Goal: Information Seeking & Learning: Learn about a topic

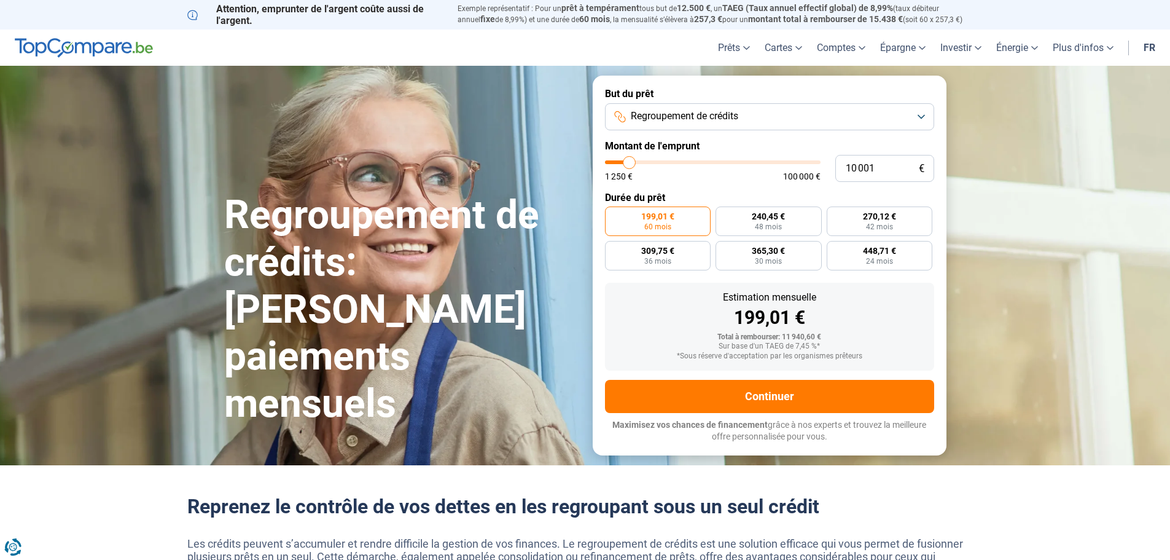
type input "10 250"
type input "10250"
type input "10 500"
type input "10500"
type input "11 250"
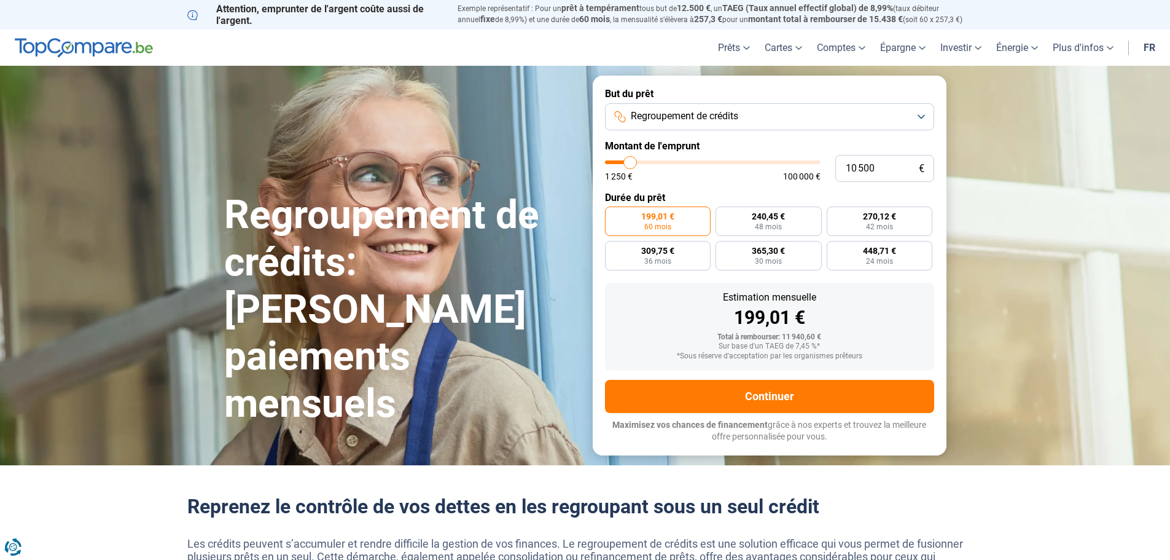
type input "11250"
type input "11 750"
type input "11750"
type input "12 000"
type input "12000"
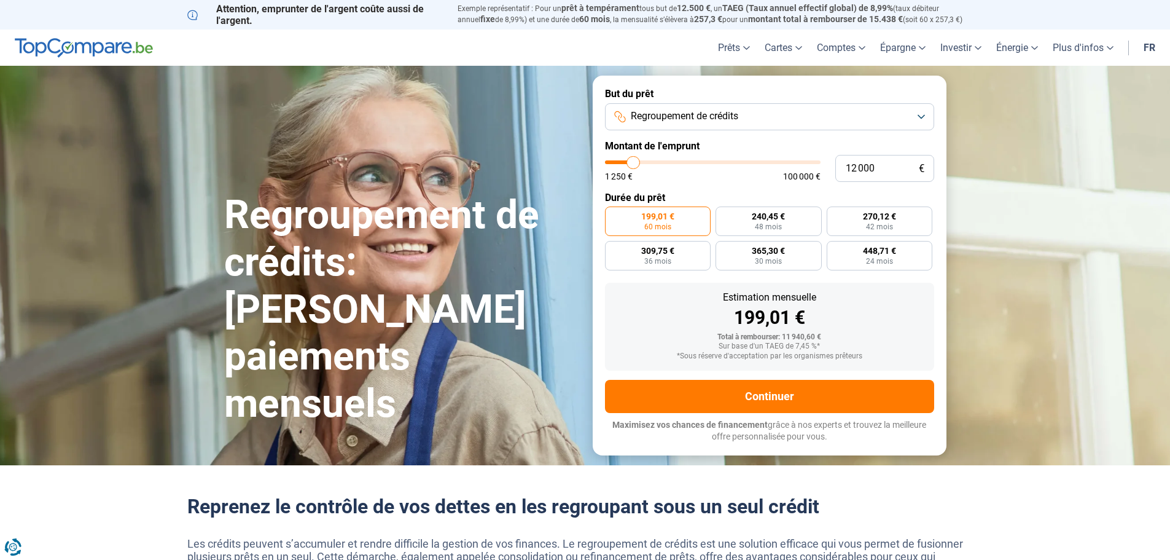
type input "12 500"
type input "12500"
type input "12 750"
type input "12750"
type input "13 250"
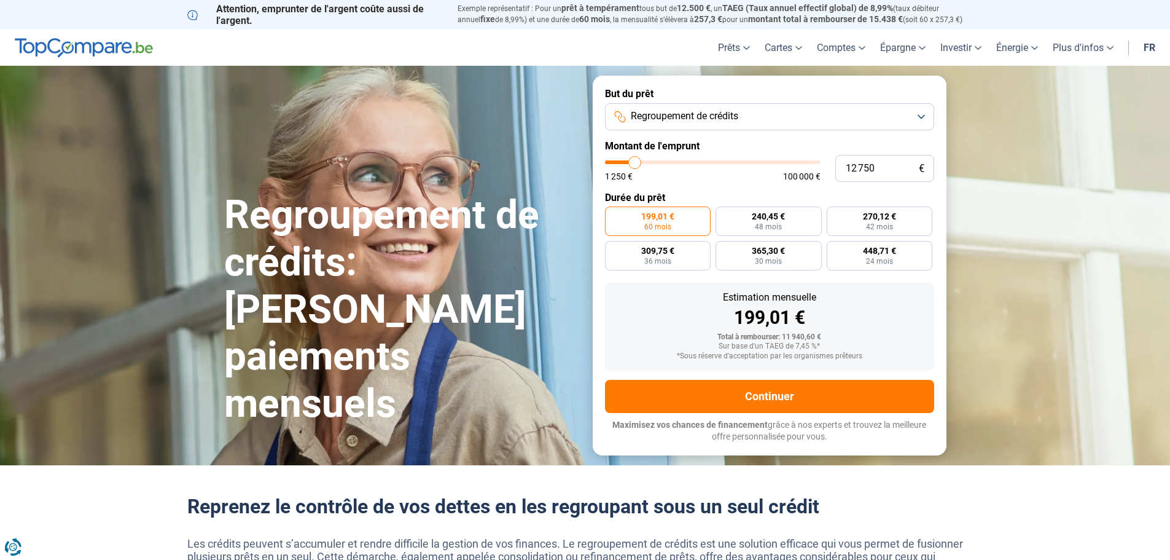
type input "13250"
type input "13 500"
type input "13500"
type input "14 000"
type input "14000"
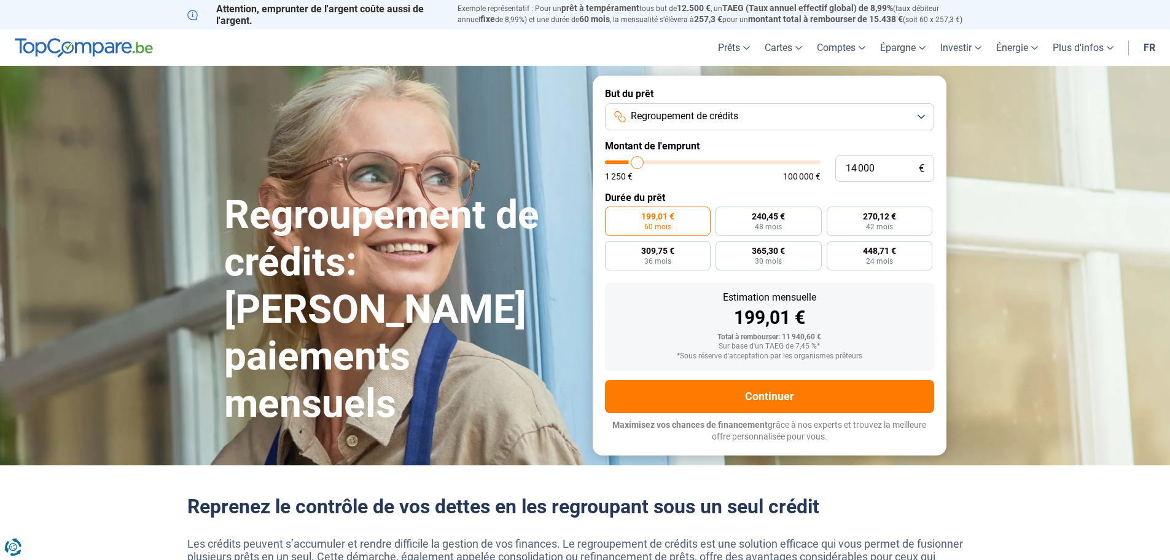
type input "14 250"
type input "14250"
type input "14 500"
type input "14500"
type input "14 750"
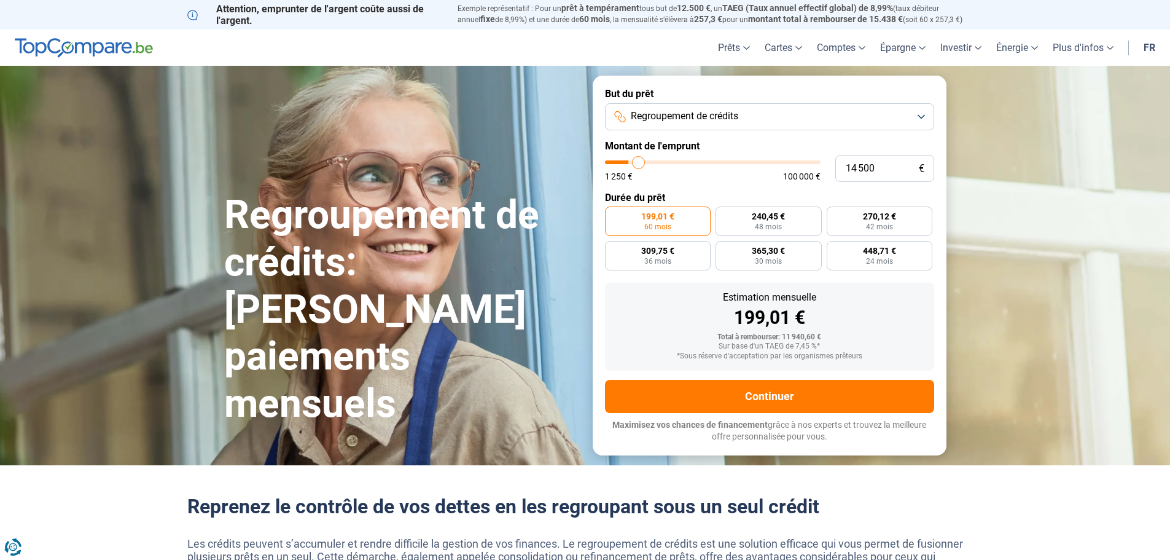
type input "14750"
type input "15 000"
type input "15000"
type input "15 500"
type input "15500"
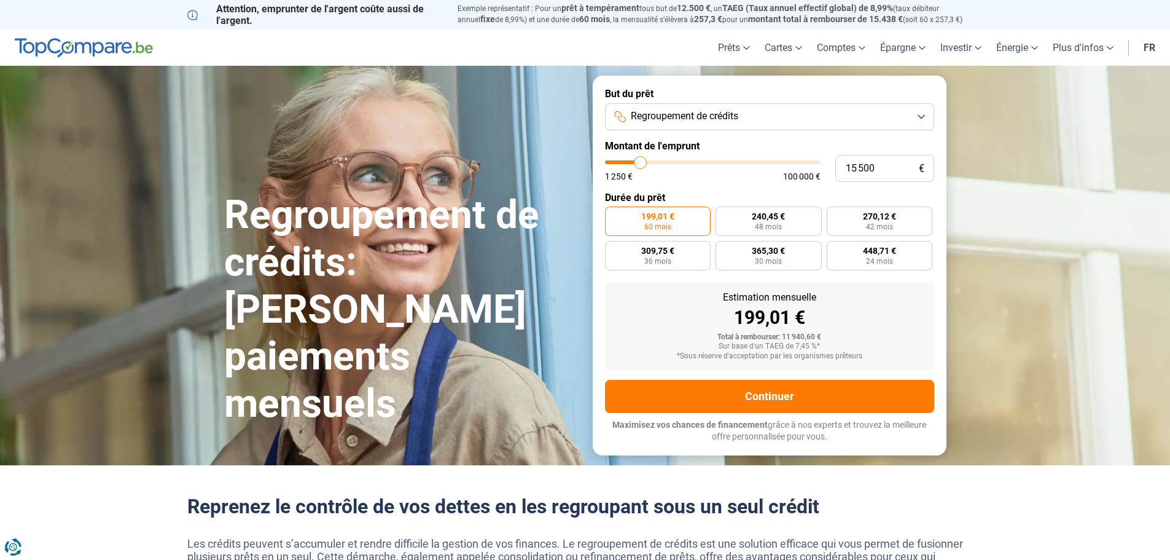
type input "15 750"
type input "15750"
type input "16 000"
type input "16000"
type input "16 500"
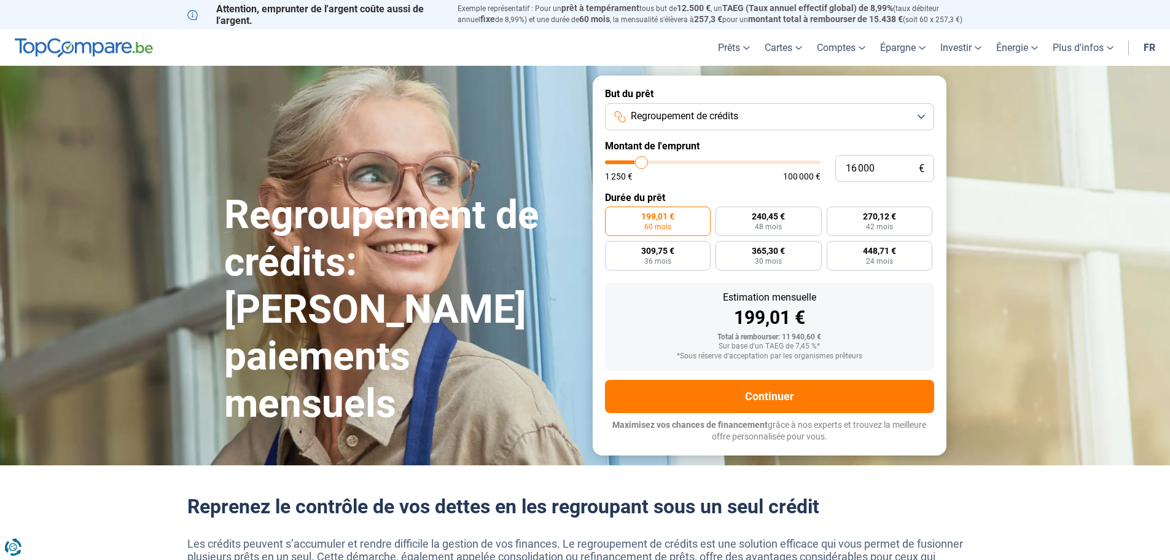
type input "16500"
type input "17 000"
type input "17000"
type input "17 750"
type input "17750"
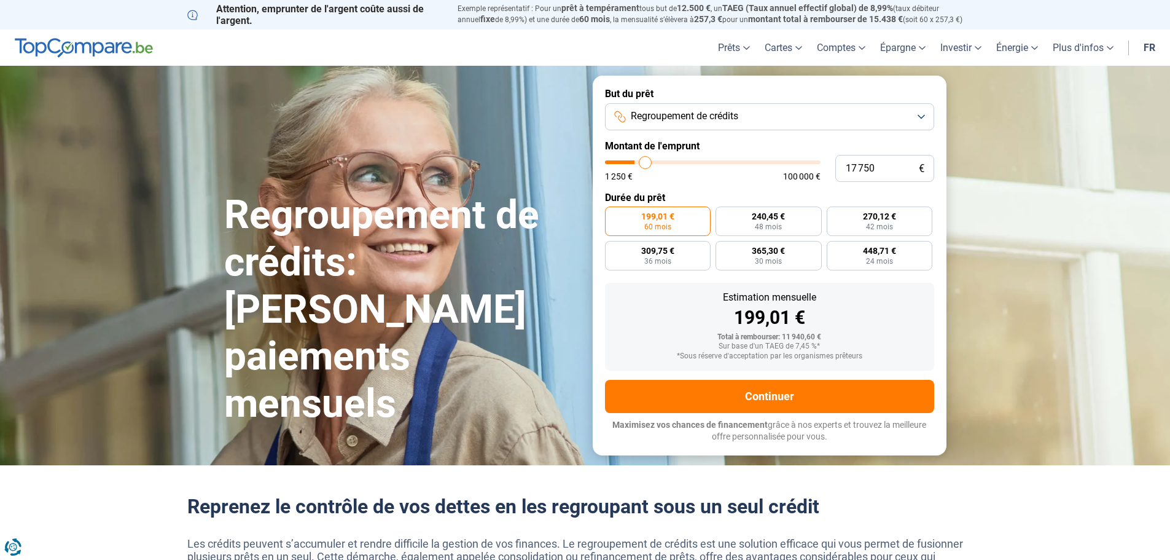
type input "18 500"
type input "18500"
type input "18 750"
type input "18750"
type input "19 250"
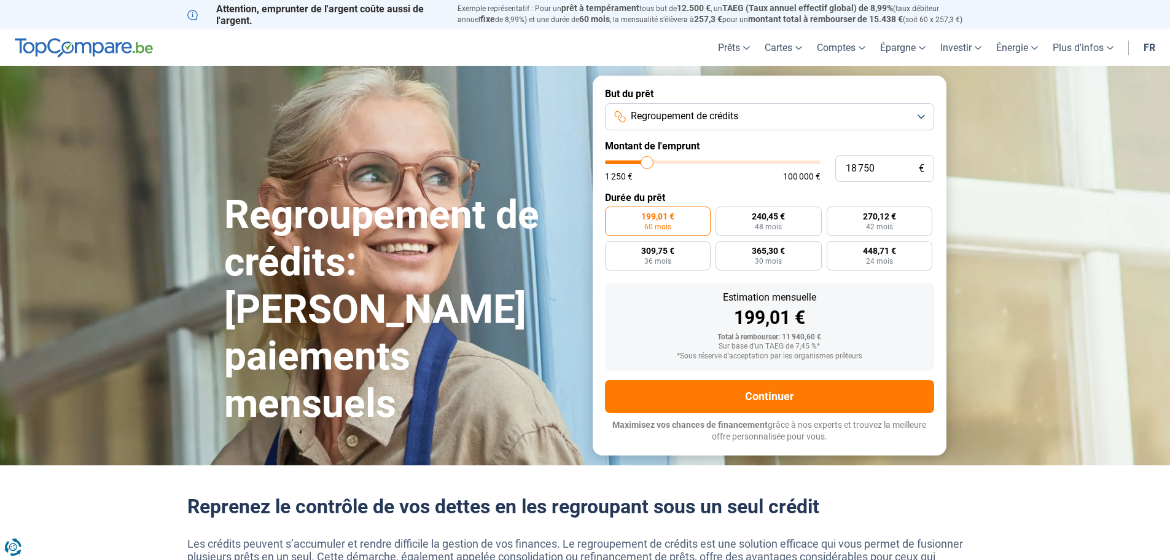
type input "19250"
type input "19 750"
type input "19750"
type input "20 250"
type input "20250"
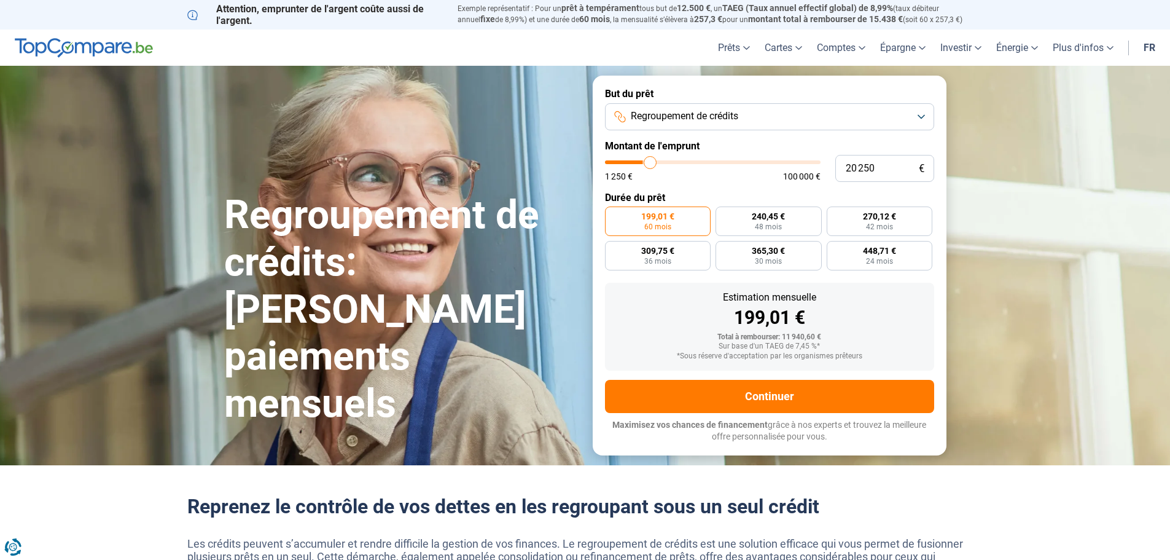
type input "20 500"
type input "20500"
type input "20 750"
type input "20750"
type input "21 250"
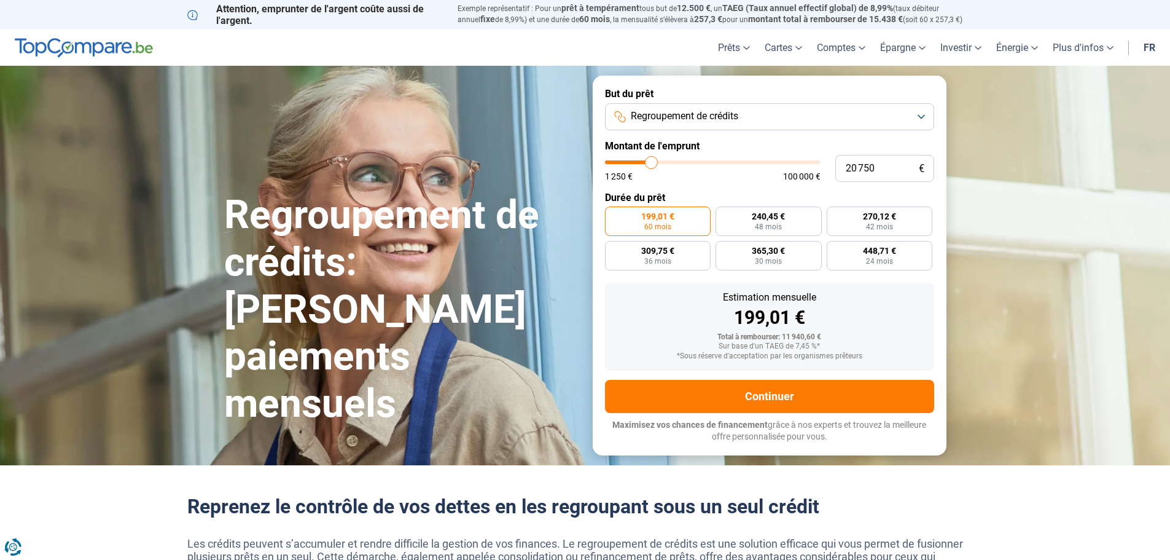
type input "21250"
type input "20 750"
type input "20750"
type input "20 250"
drag, startPoint x: 629, startPoint y: 159, endPoint x: 651, endPoint y: 159, distance: 21.5
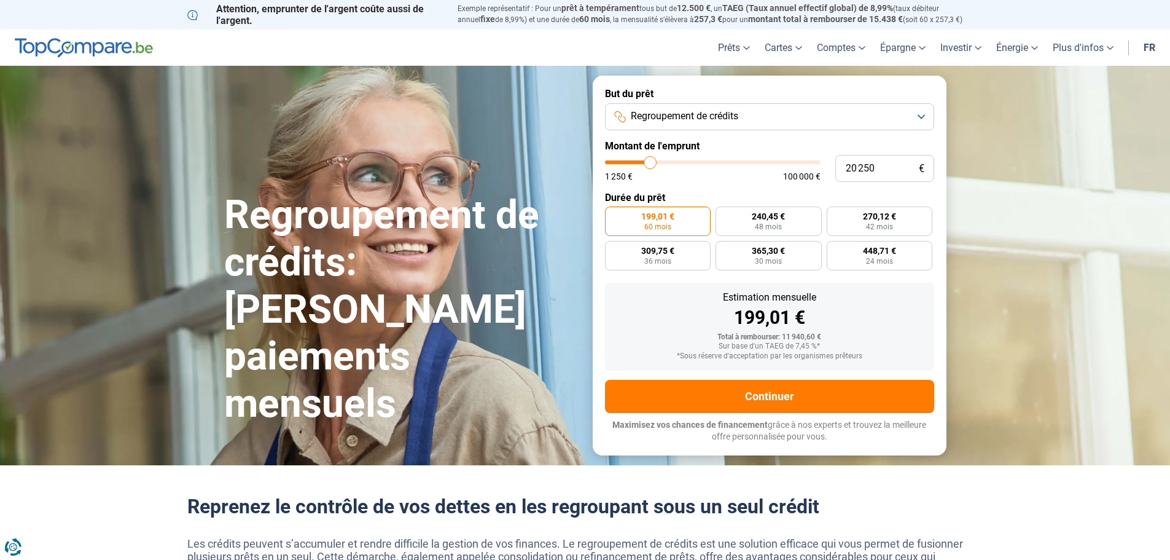
type input "20250"
click at [651, 160] on input "range" at bounding box center [713, 162] width 216 height 4
radio input "false"
